Goal: Task Accomplishment & Management: Use online tool/utility

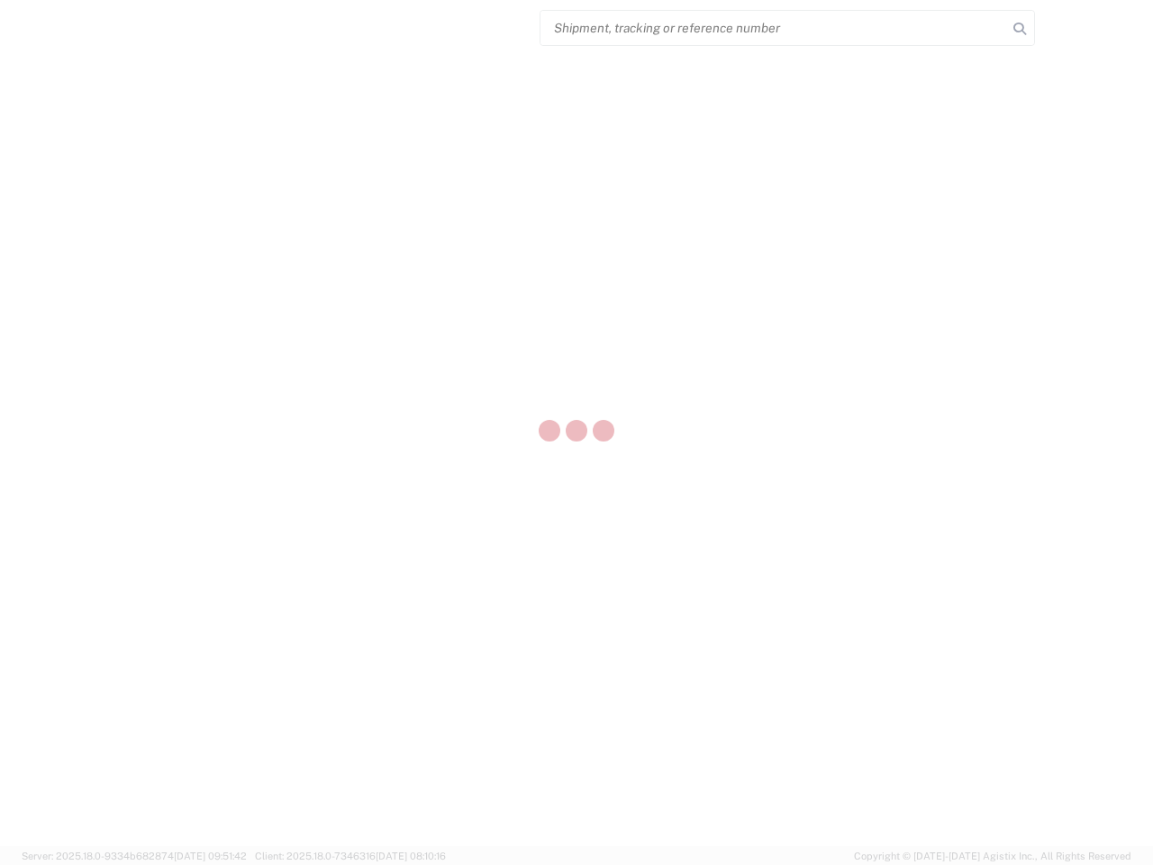
select select "US"
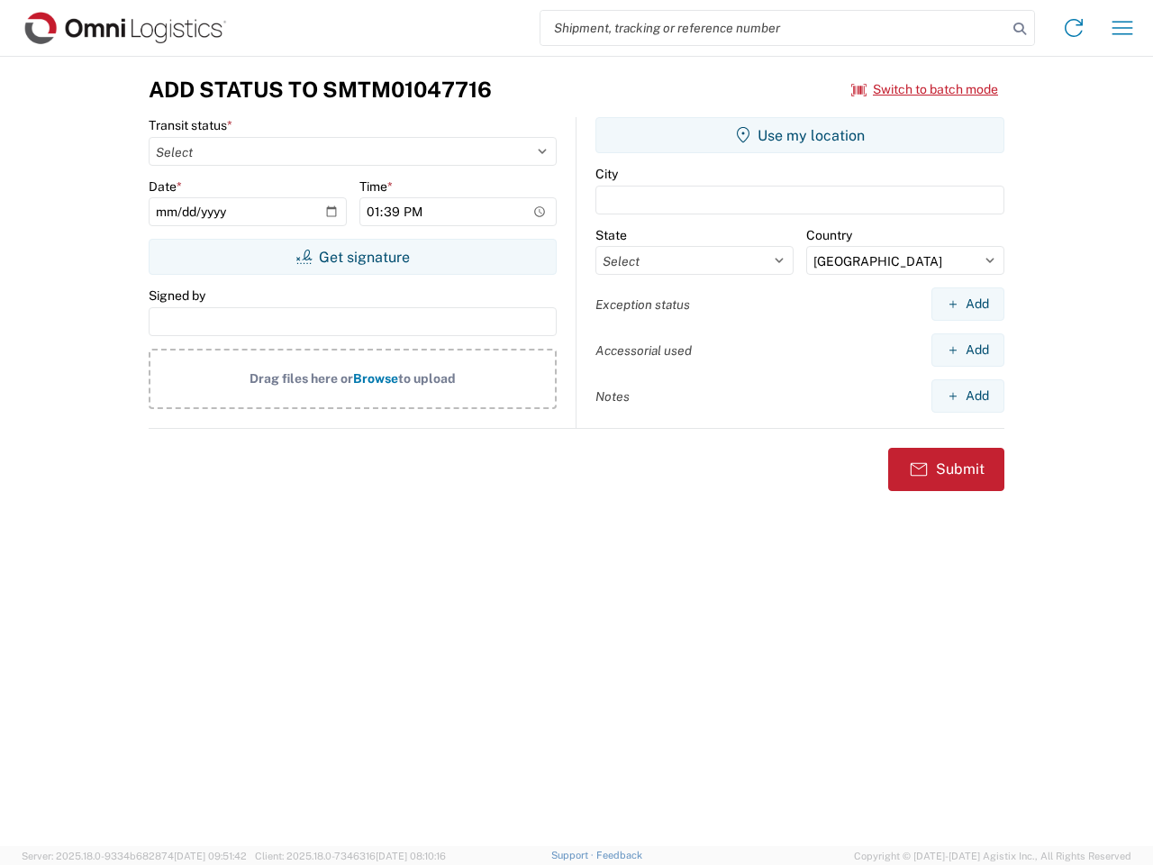
click at [774, 28] on input "search" at bounding box center [774, 28] width 467 height 34
click at [1020, 29] on icon at bounding box center [1019, 28] width 25 height 25
click at [1074, 28] on icon at bounding box center [1074, 28] width 29 height 29
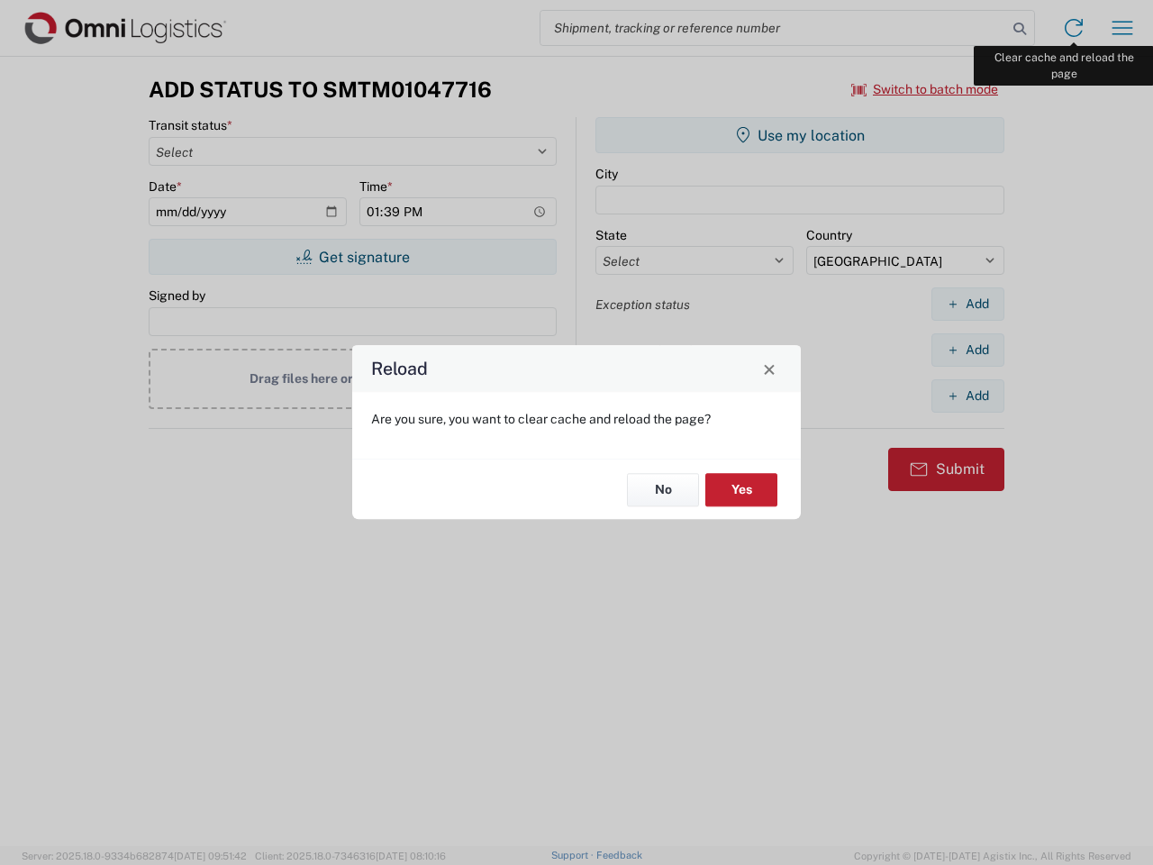
click at [1123, 28] on div "Reload Are you sure, you want to clear cache and reload the page? No Yes" at bounding box center [576, 432] width 1153 height 865
click at [925, 89] on div "Reload Are you sure, you want to clear cache and reload the page? No Yes" at bounding box center [576, 432] width 1153 height 865
click at [352, 257] on div "Reload Are you sure, you want to clear cache and reload the page? No Yes" at bounding box center [576, 432] width 1153 height 865
click at [800, 135] on div "Reload Are you sure, you want to clear cache and reload the page? No Yes" at bounding box center [576, 432] width 1153 height 865
click at [968, 304] on div "Reload Are you sure, you want to clear cache and reload the page? No Yes" at bounding box center [576, 432] width 1153 height 865
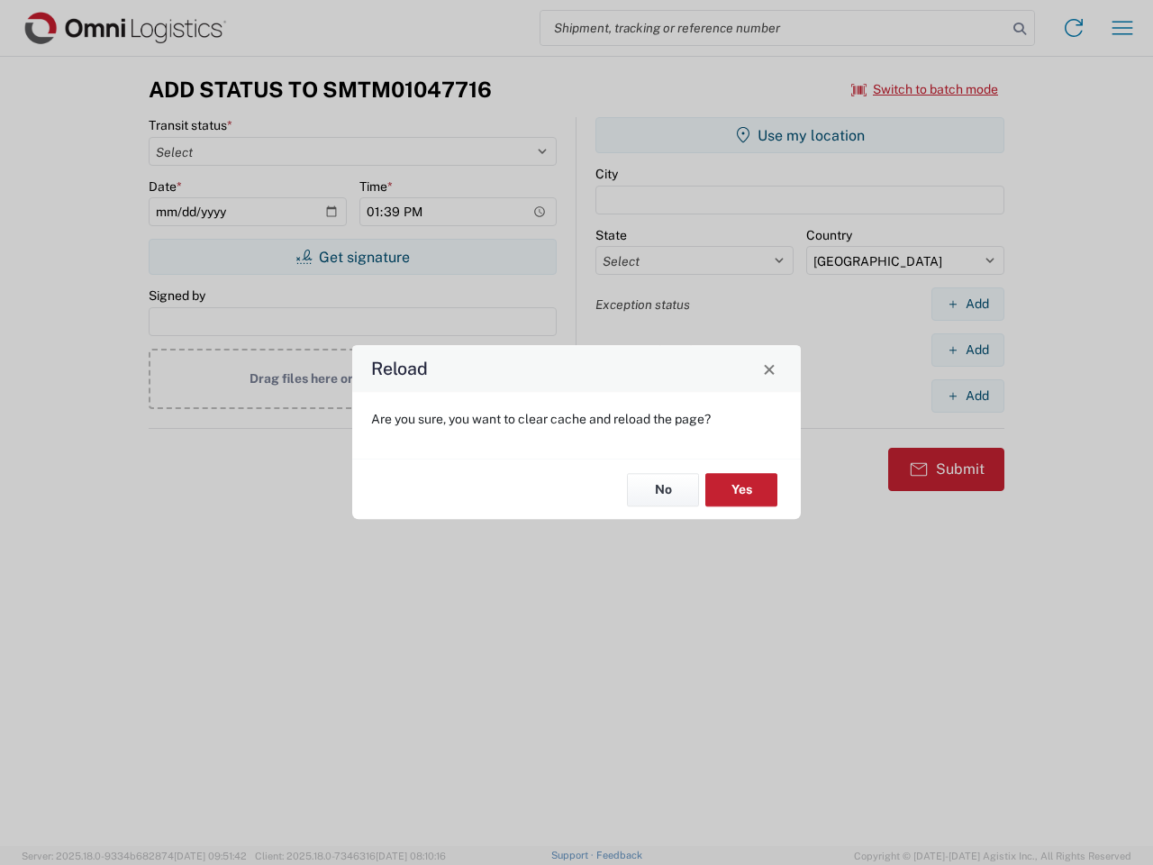
click at [968, 350] on div "Reload Are you sure, you want to clear cache and reload the page? No Yes" at bounding box center [576, 432] width 1153 height 865
click at [968, 396] on div "Reload Are you sure, you want to clear cache and reload the page? No Yes" at bounding box center [576, 432] width 1153 height 865
